Goal: Register for event/course: Sign up to attend an event or enroll in a course

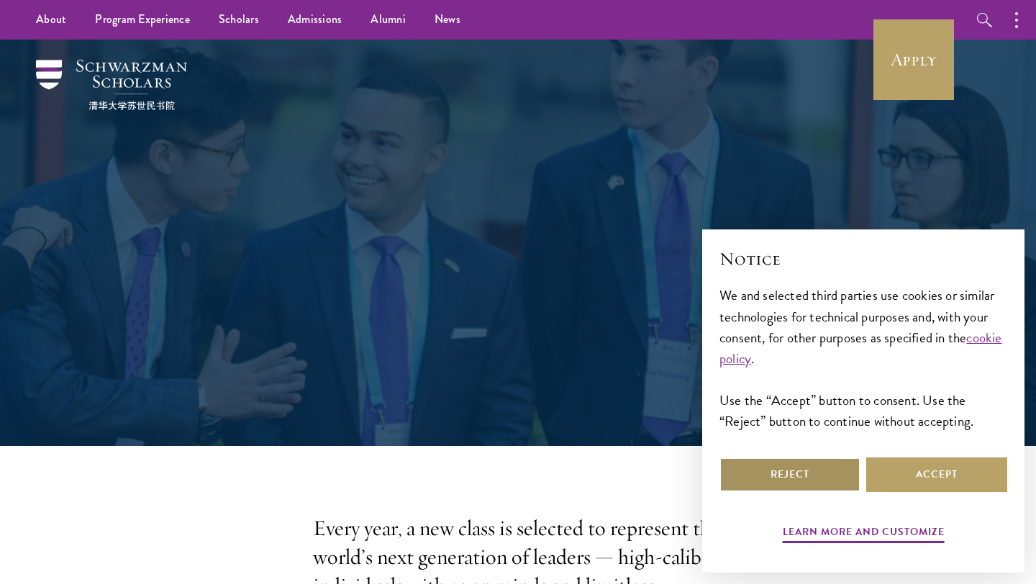
click at [757, 475] on button "Reject" at bounding box center [789, 475] width 141 height 35
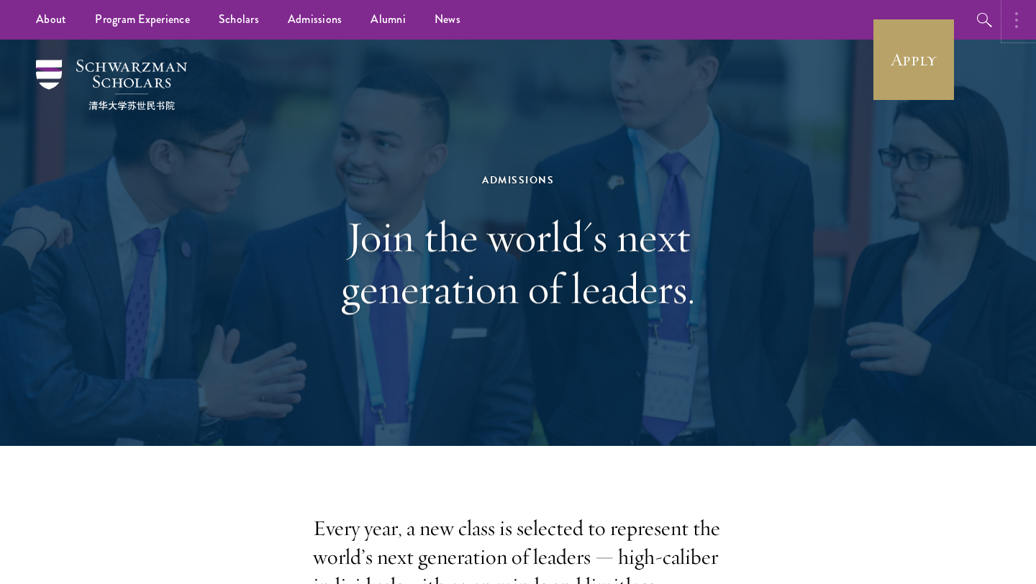
click at [1013, 22] on button "button" at bounding box center [1020, 20] width 32 height 40
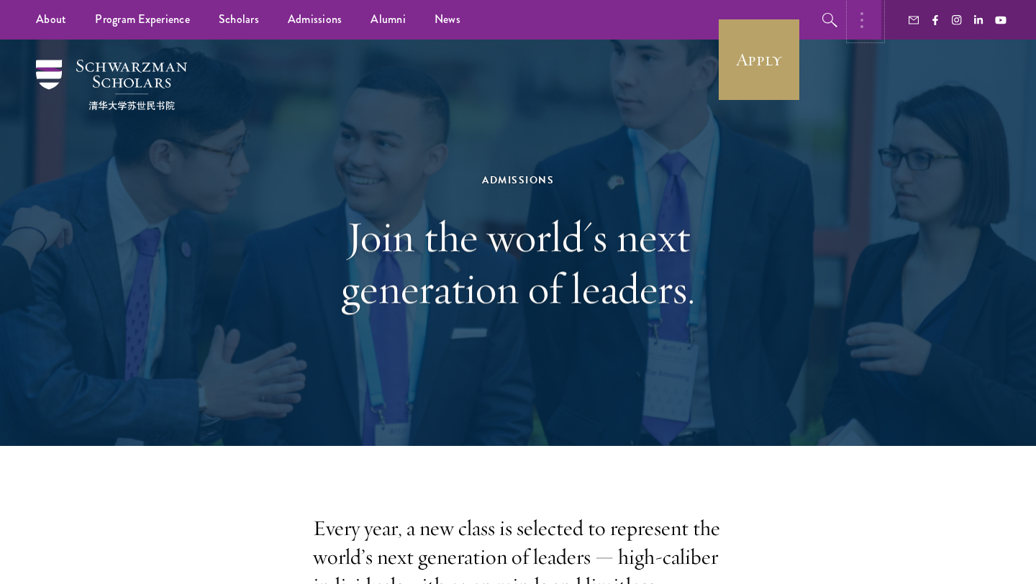
click at [864, 27] on button "button" at bounding box center [866, 20] width 32 height 40
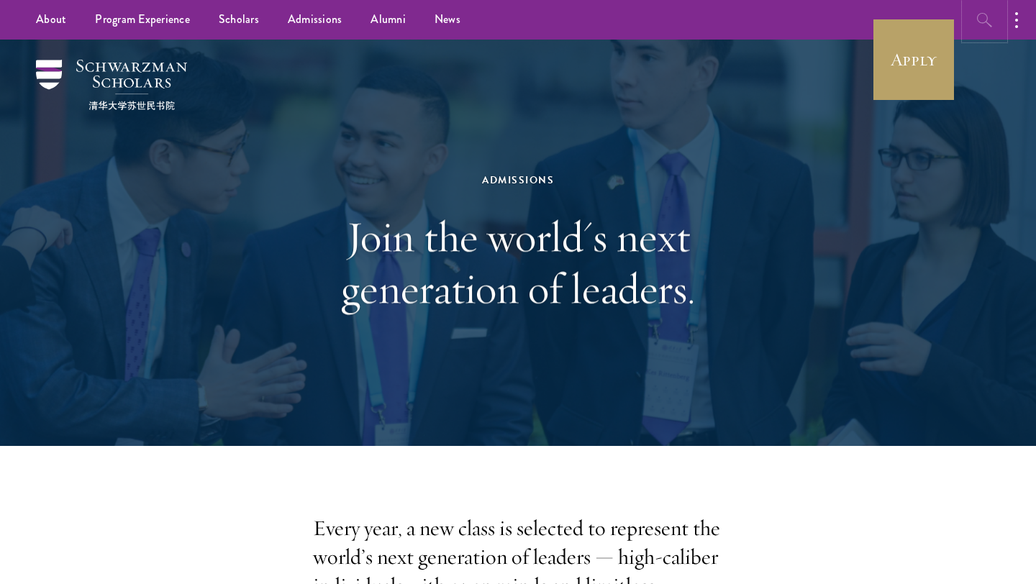
click at [988, 20] on icon "button" at bounding box center [984, 20] width 17 height 17
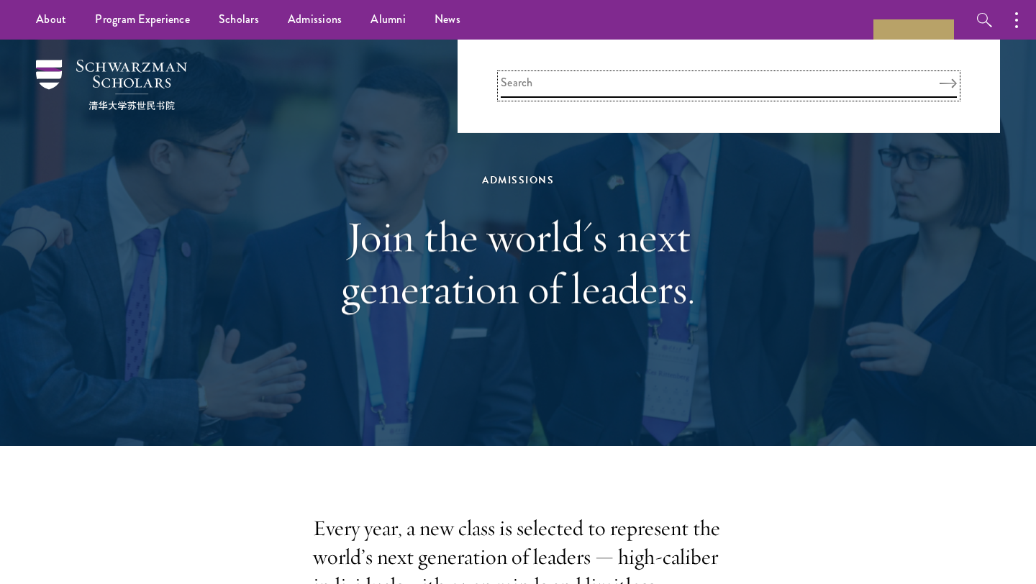
click at [805, 78] on input "search" at bounding box center [729, 86] width 456 height 24
type input "criminology master"
click at [939, 78] on button "Search" at bounding box center [947, 83] width 17 height 10
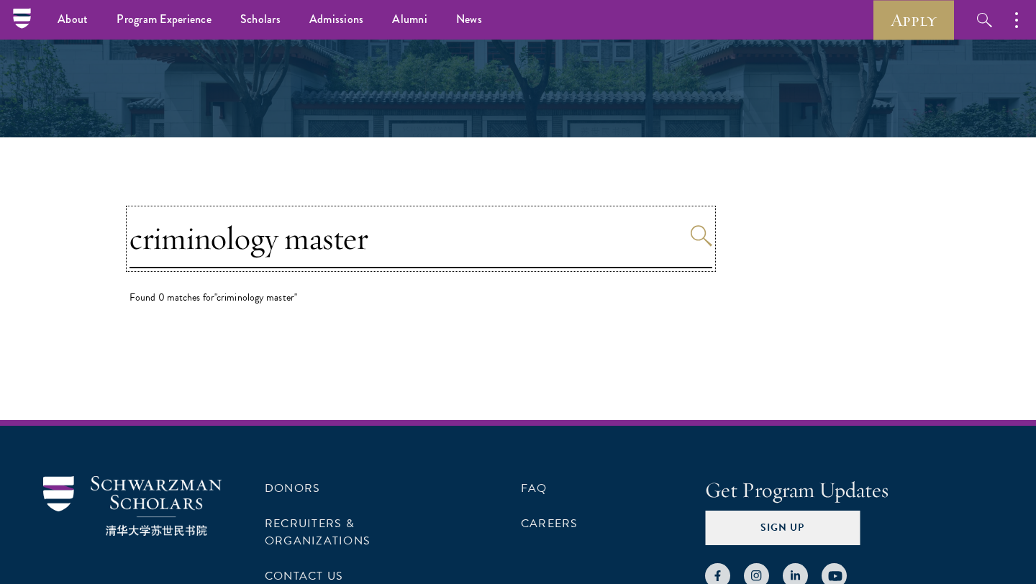
click at [344, 247] on input "criminology master" at bounding box center [420, 238] width 583 height 59
type input "criminology"
click at [691, 225] on button "Search" at bounding box center [702, 236] width 22 height 22
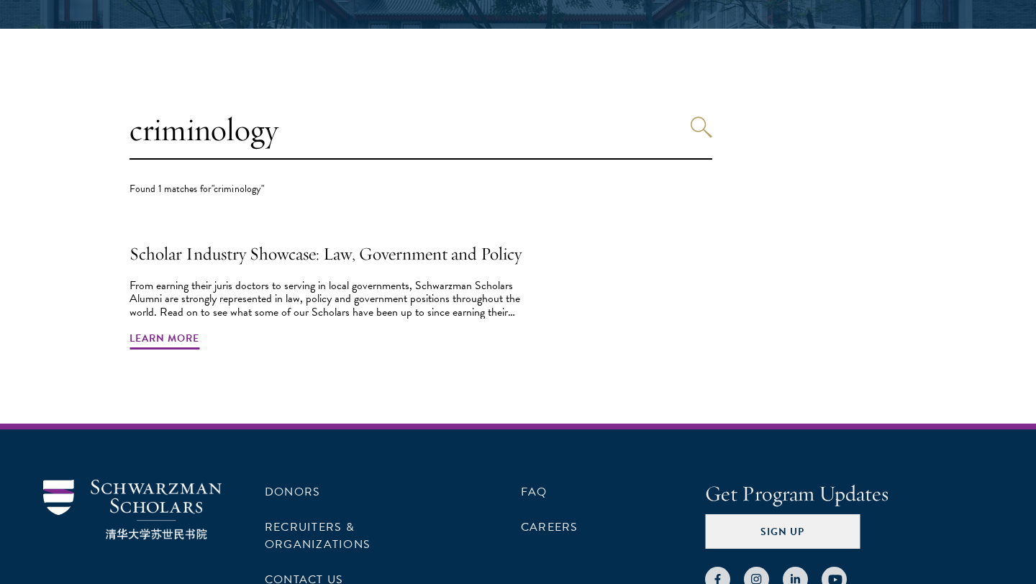
scroll to position [342, 0]
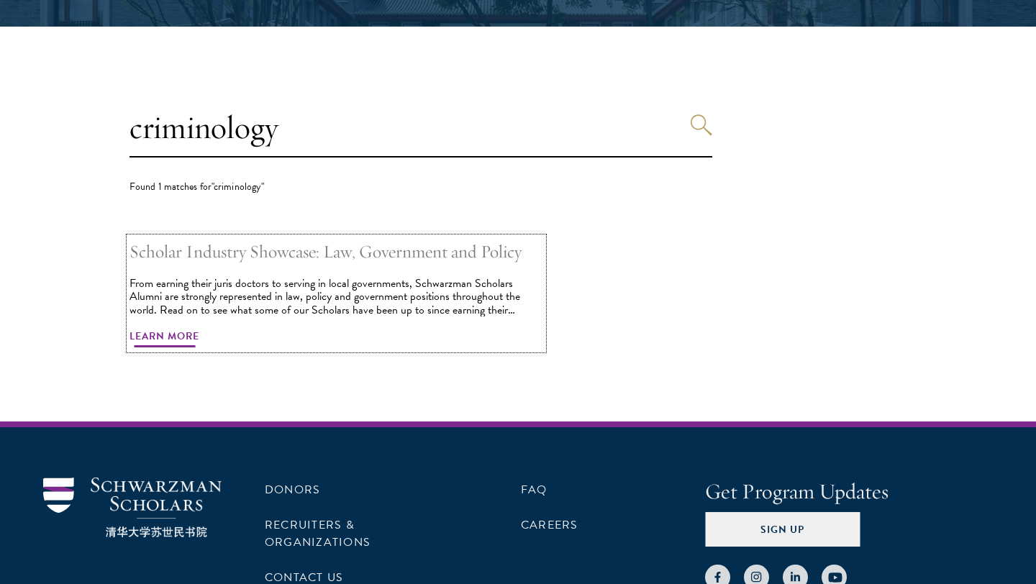
click at [152, 338] on span "Learn More" at bounding box center [164, 338] width 70 height 22
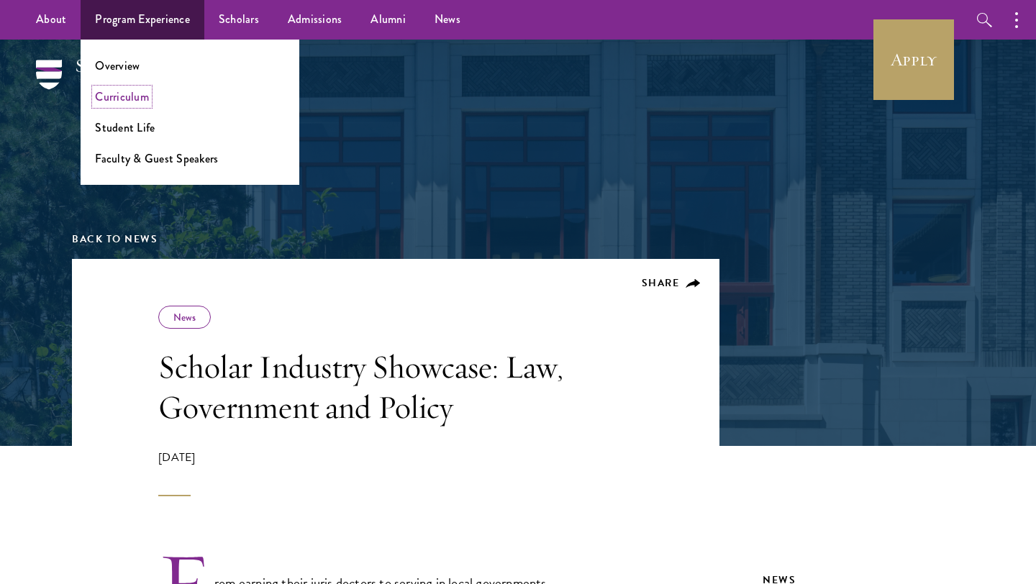
click at [124, 98] on link "Curriculum" at bounding box center [122, 96] width 54 height 17
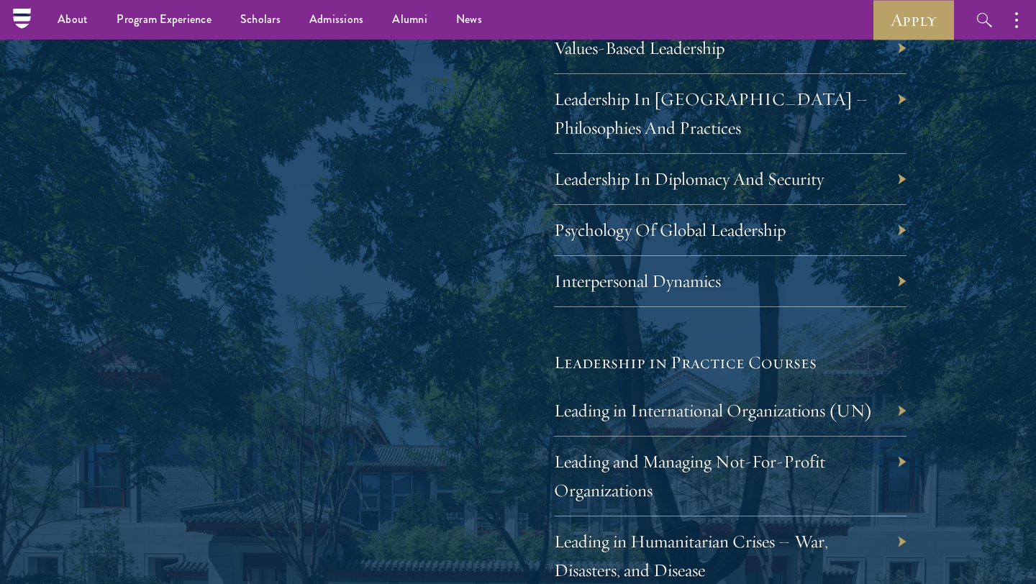
scroll to position [2654, 0]
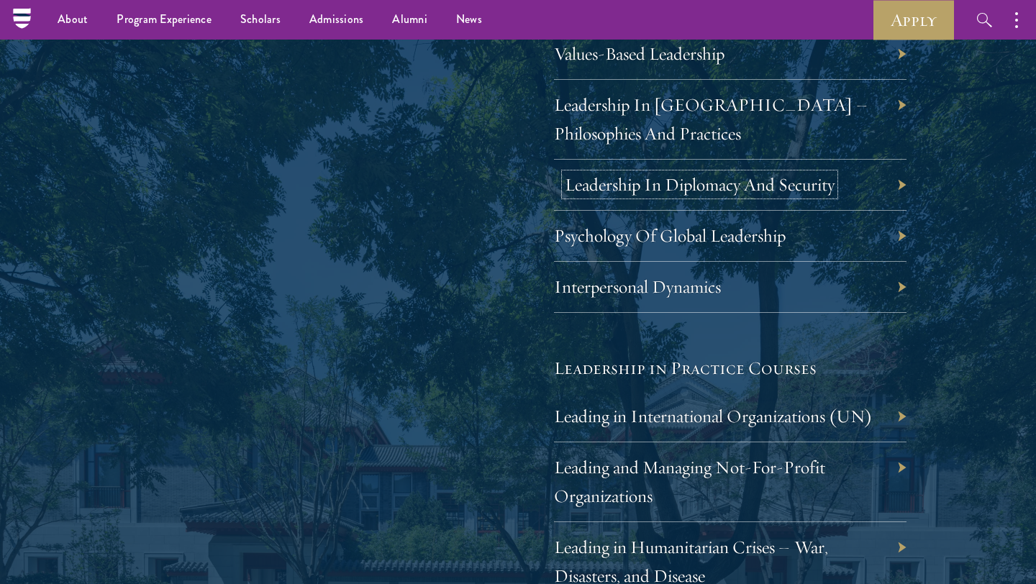
click at [655, 183] on link "Leadership In Diplomacy And Security" at bounding box center [700, 184] width 270 height 22
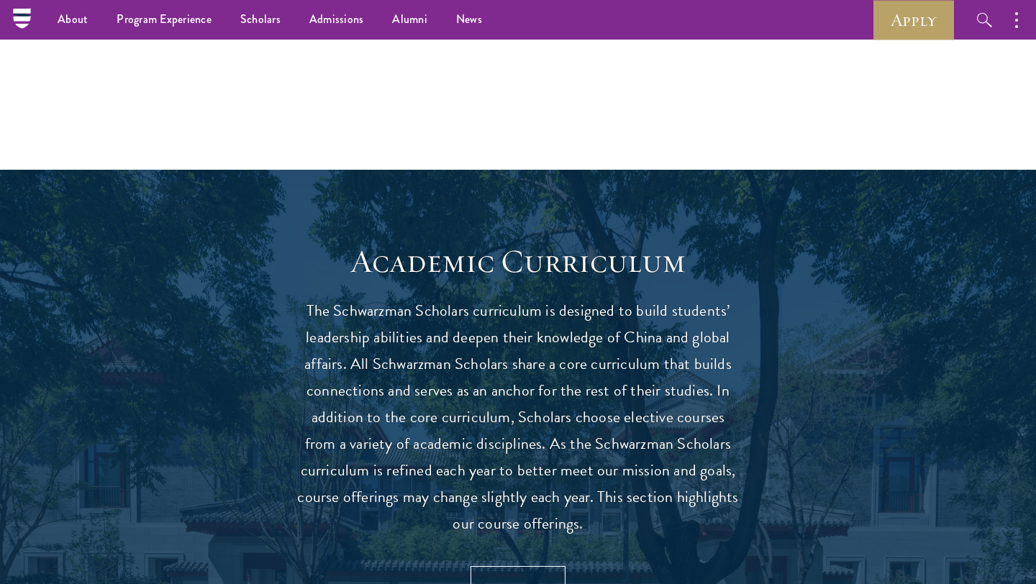
scroll to position [0, 0]
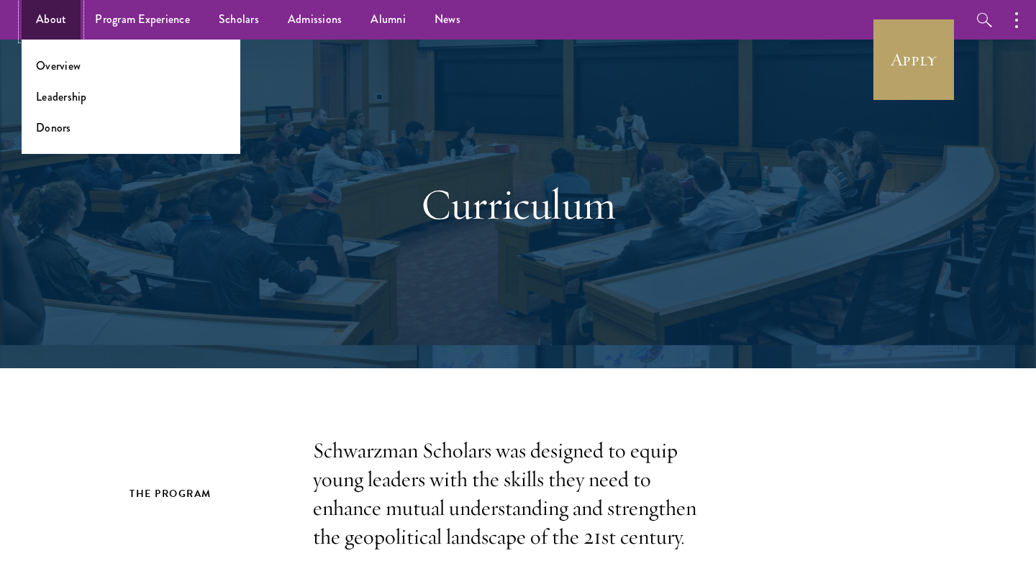
click at [51, 24] on link "About" at bounding box center [51, 20] width 59 height 40
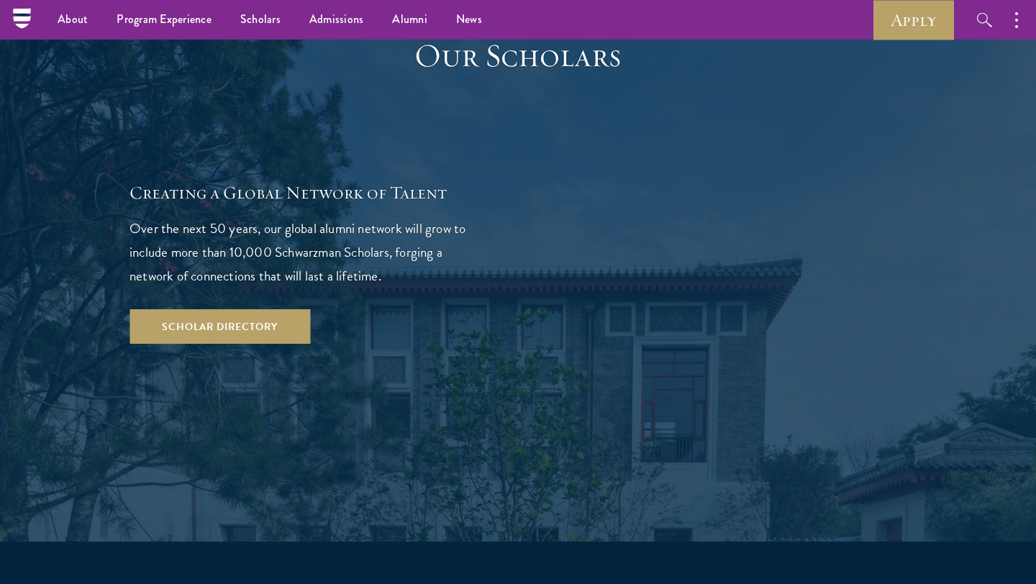
scroll to position [2421, 0]
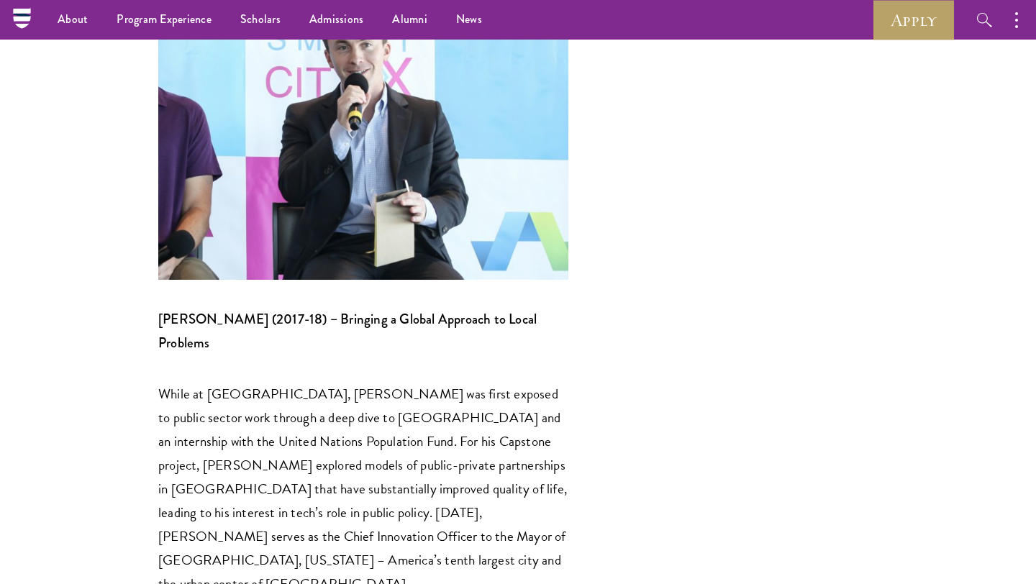
scroll to position [1481, 0]
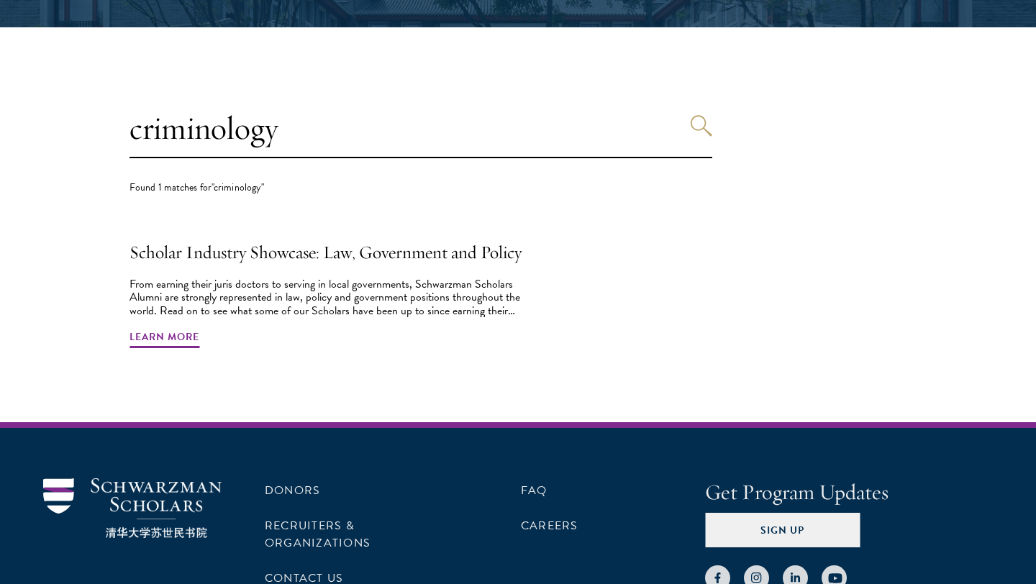
scroll to position [342, 0]
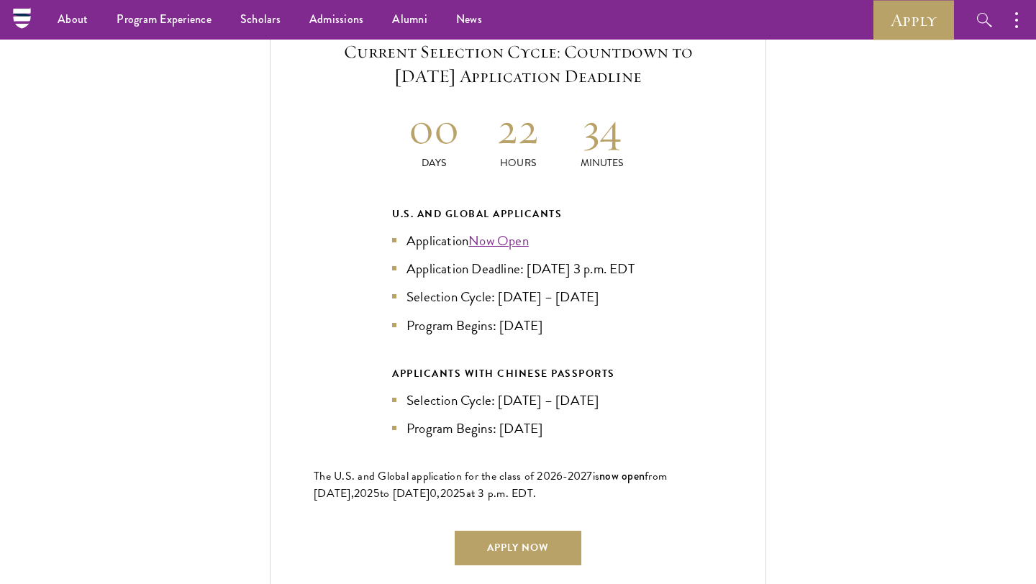
scroll to position [3123, 0]
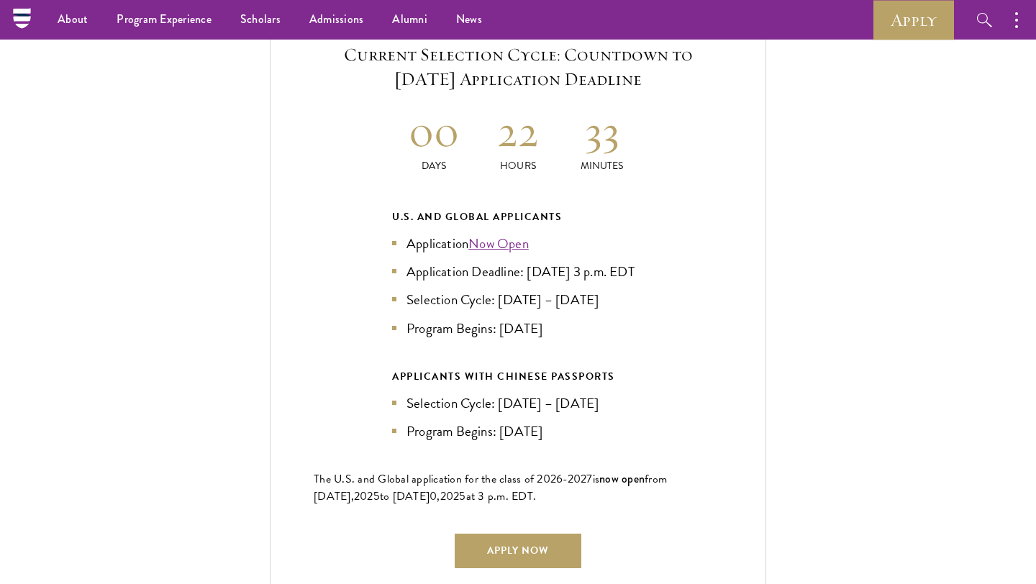
drag, startPoint x: 460, startPoint y: 264, endPoint x: 621, endPoint y: 242, distance: 162.6
click at [621, 261] on li "Application Deadline: [DATE] 3 p.m. EDT" at bounding box center [518, 271] width 252 height 21
copy li "3 p.m. EDT"
click at [277, 293] on div "Current Selection Cycle: Countdown to [DATE] Application Deadline 00 Days 22 Ho…" at bounding box center [518, 305] width 496 height 612
drag, startPoint x: 506, startPoint y: 322, endPoint x: 561, endPoint y: 318, distance: 54.8
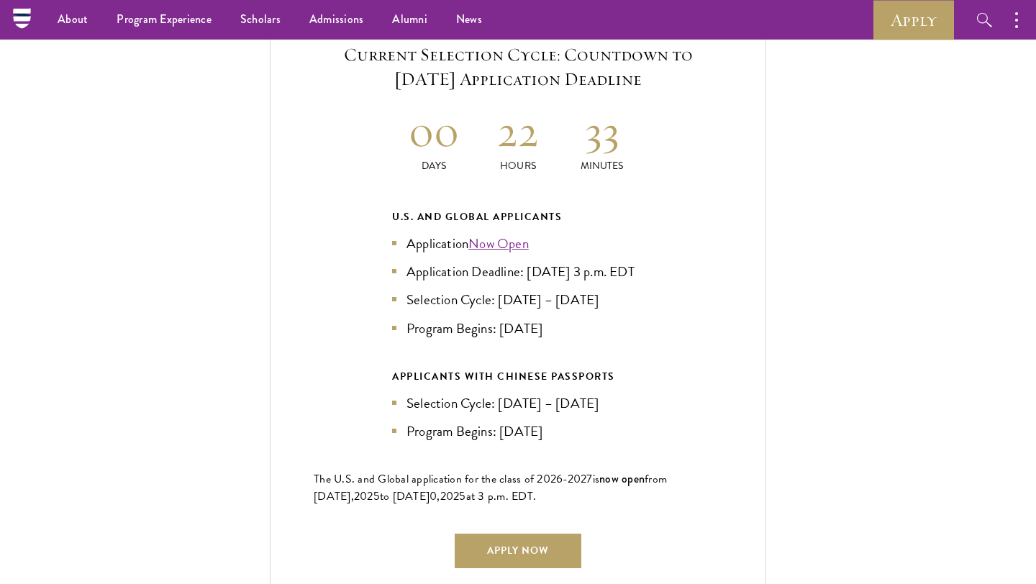
click at [561, 318] on li "Program Begins: [DATE]" at bounding box center [518, 328] width 252 height 21
click at [465, 546] on link "Apply Now" at bounding box center [518, 551] width 127 height 35
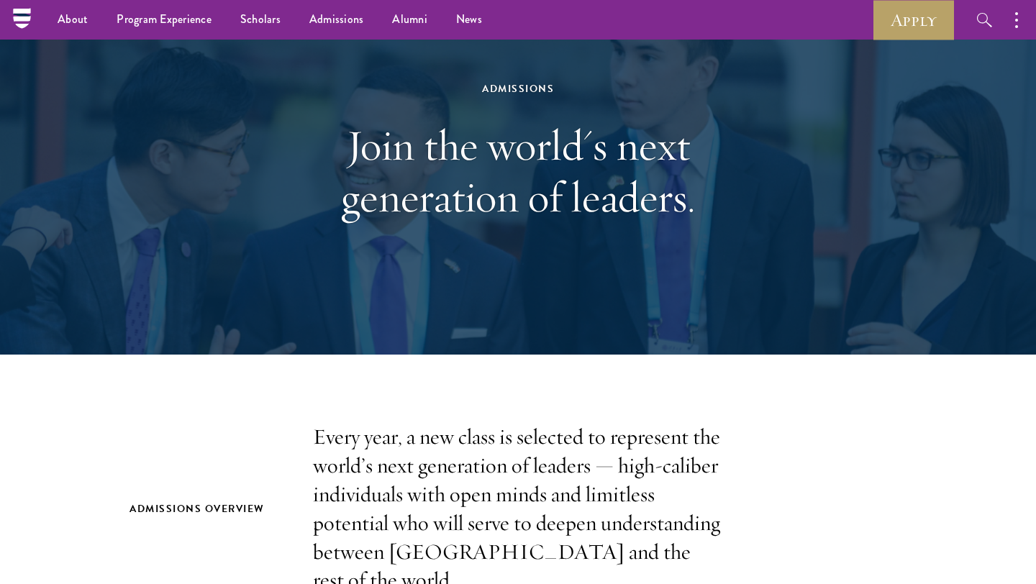
scroll to position [0, 0]
